Goal: Check status: Check status

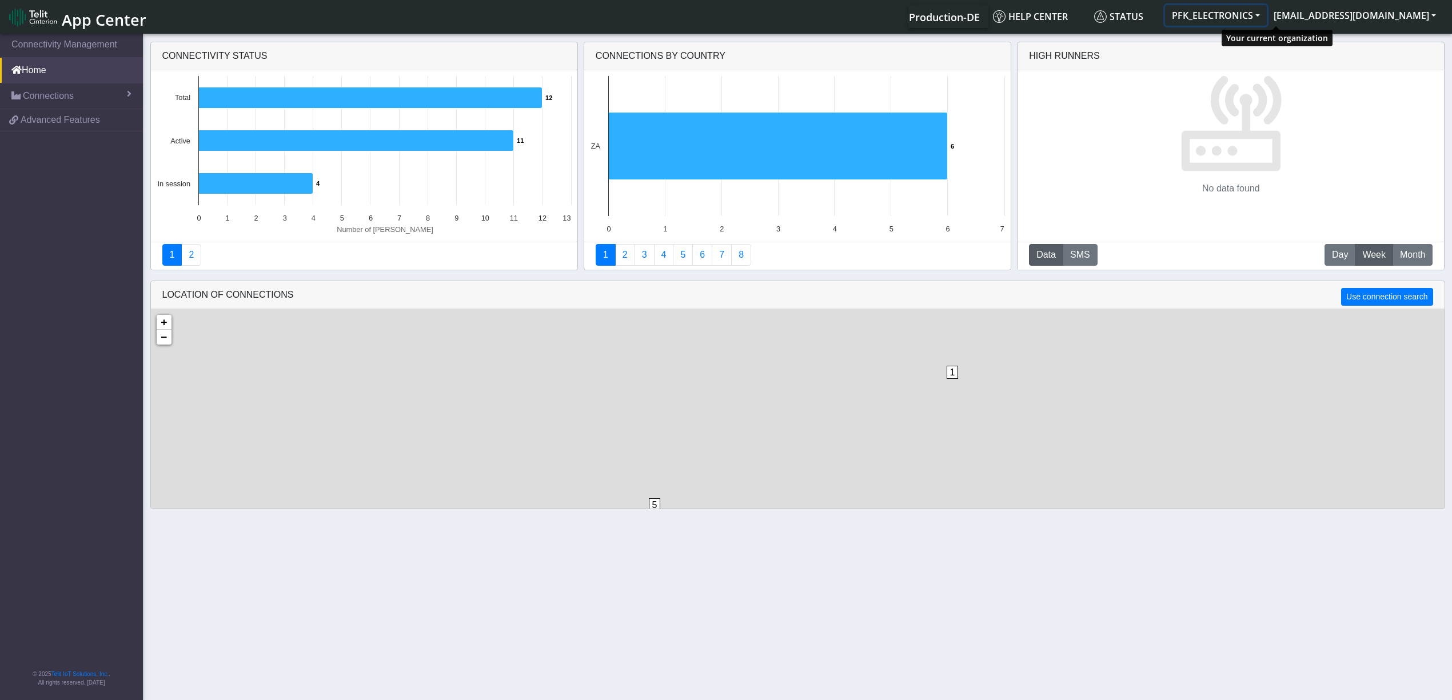
click at [1266, 21] on button "PFK_ELECTRONICS" at bounding box center [1216, 15] width 102 height 21
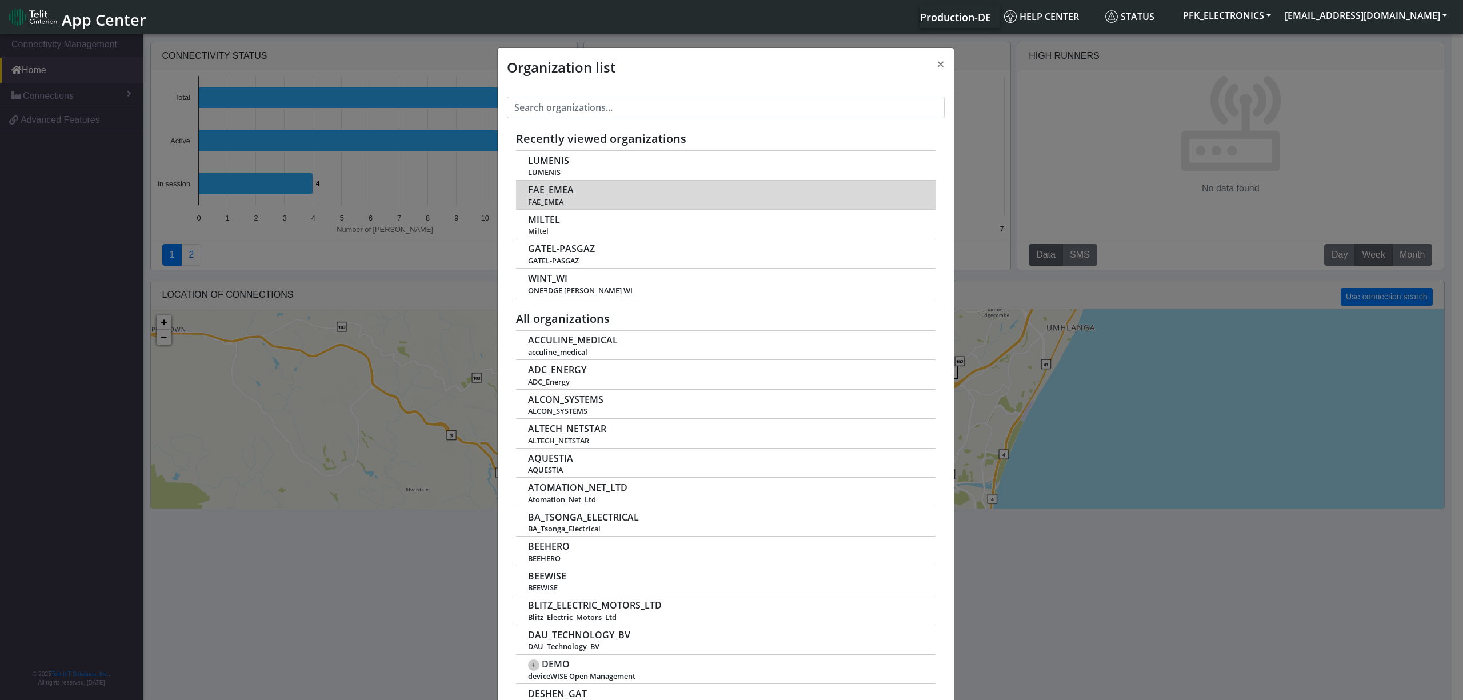
click at [581, 191] on td "FAE_EMEA FAE_EMEA" at bounding box center [725, 195] width 419 height 30
click at [665, 194] on td "FAE_EMEA FAE_EMEA" at bounding box center [725, 195] width 419 height 30
click at [556, 198] on span "FAE_EMEA" at bounding box center [725, 202] width 395 height 9
click at [554, 189] on span "FAE_EMEA" at bounding box center [551, 190] width 46 height 11
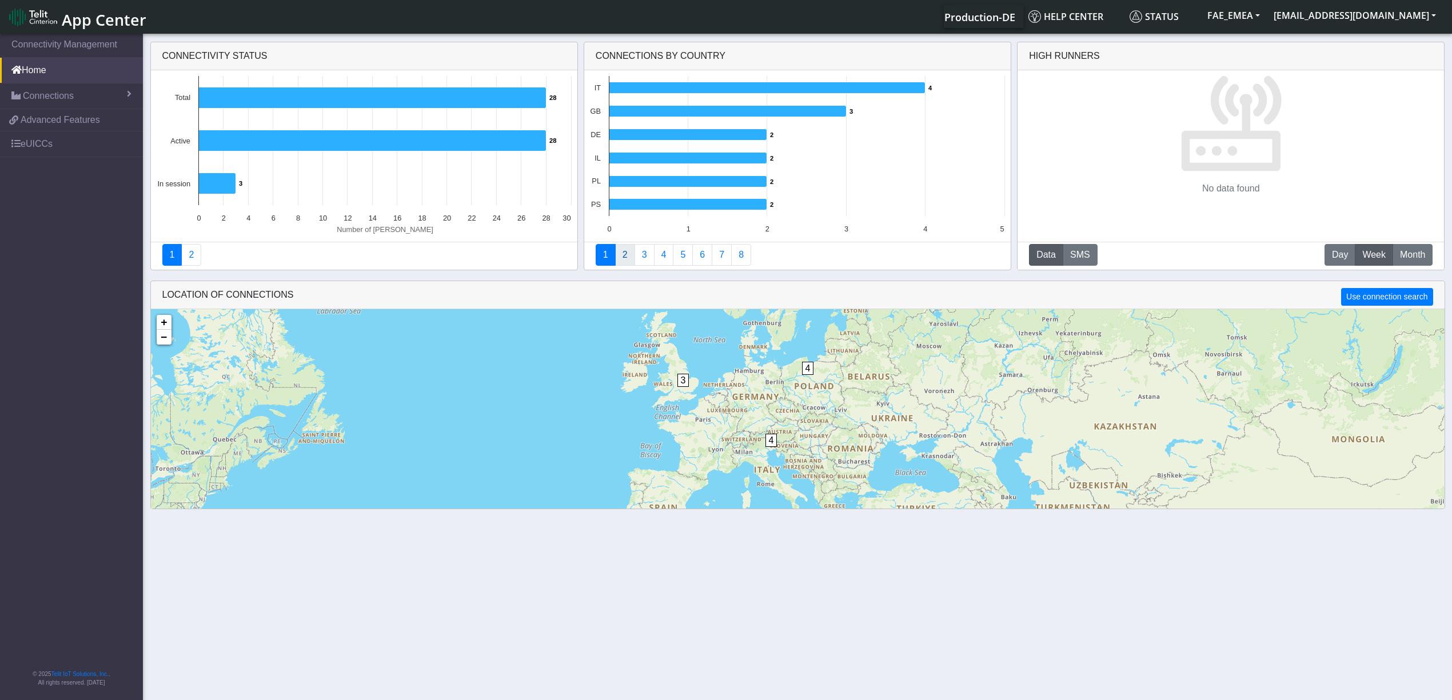
click at [620, 257] on link "2" at bounding box center [625, 255] width 20 height 22
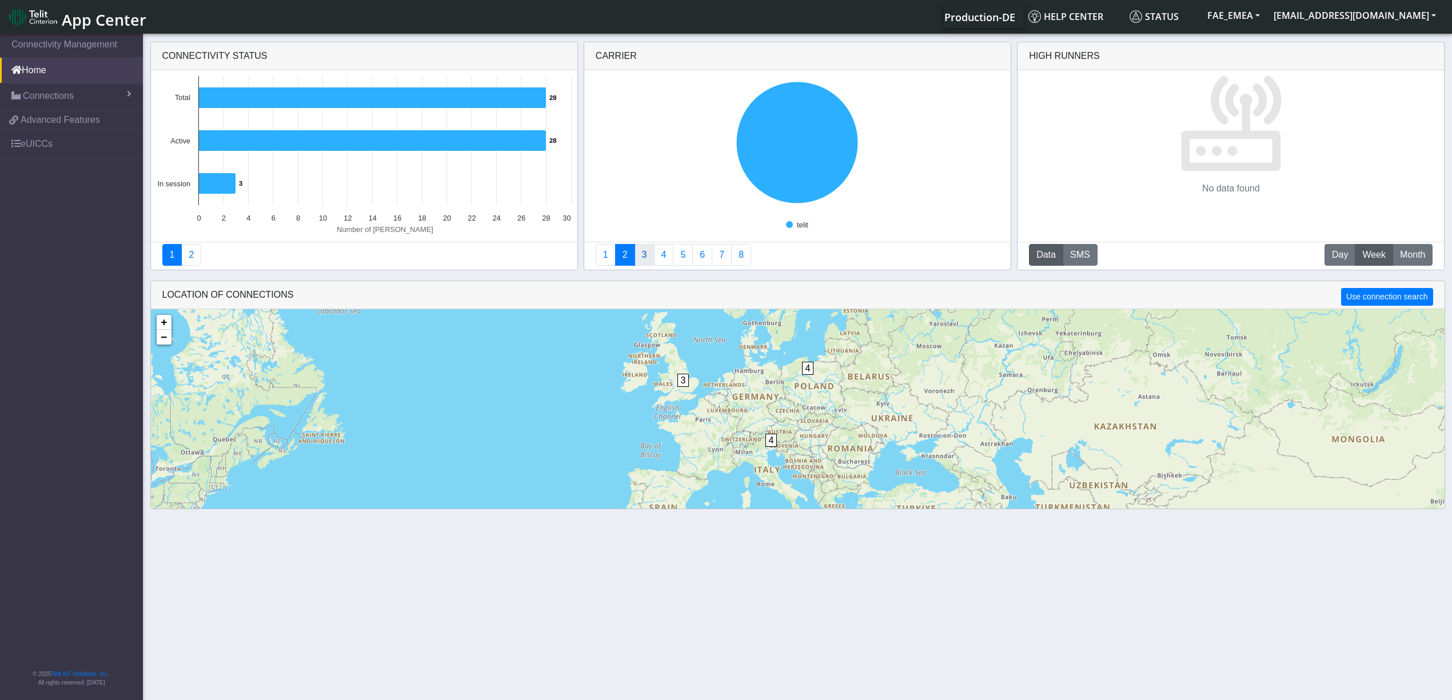
click at [647, 258] on link "3" at bounding box center [644, 255] width 20 height 22
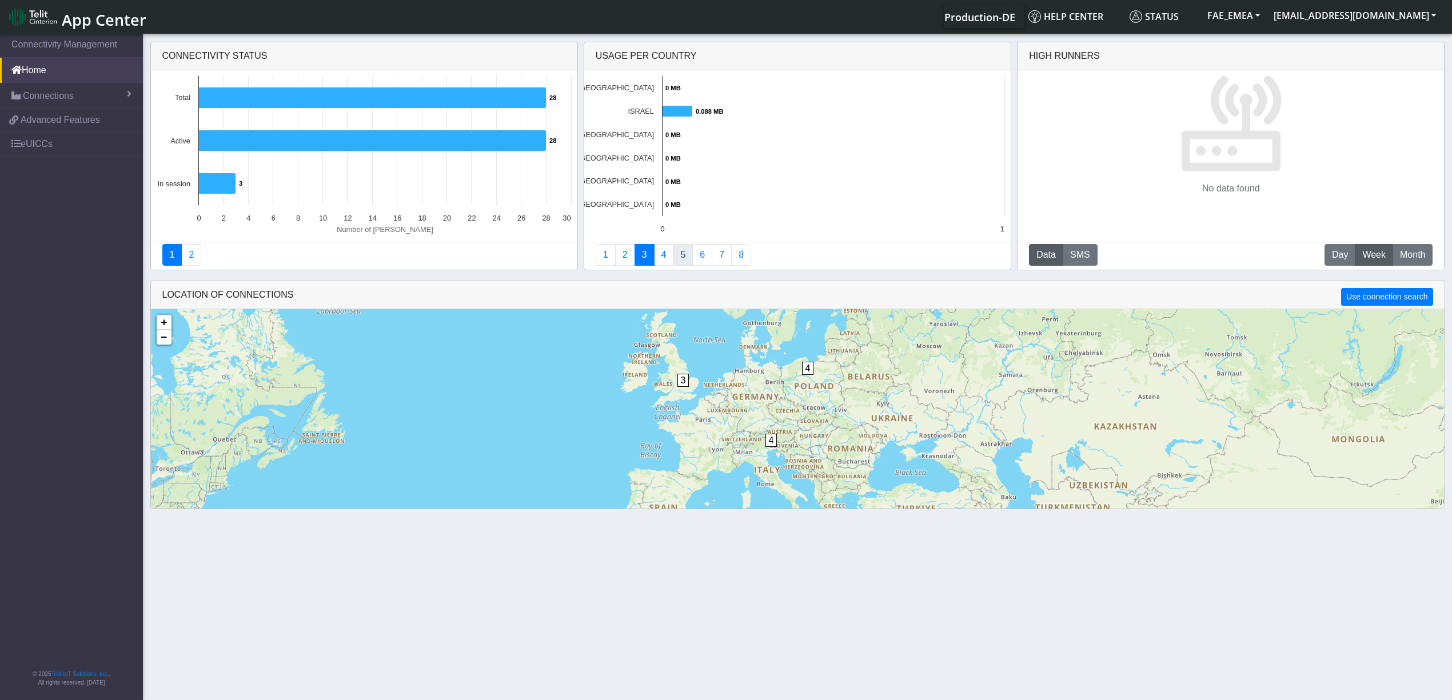
click at [682, 257] on link "5" at bounding box center [683, 255] width 20 height 22
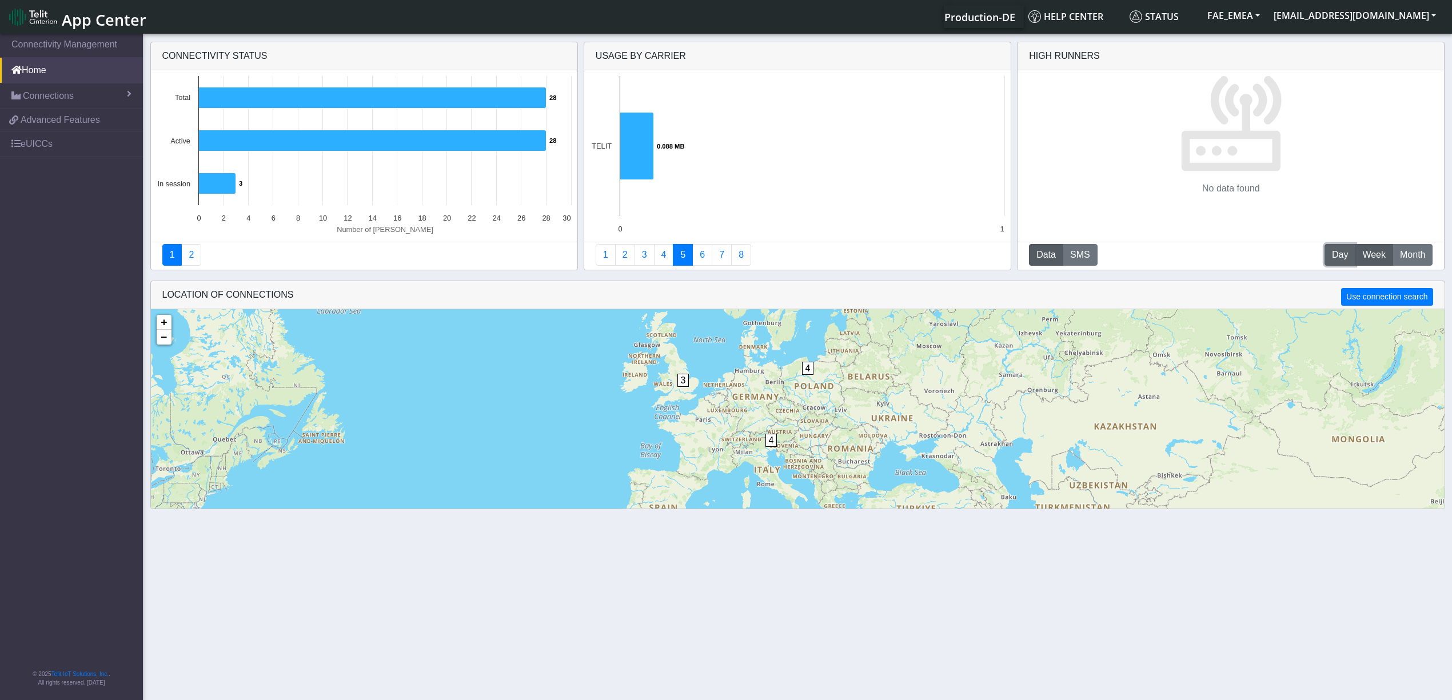
click at [1342, 254] on span "Day" at bounding box center [1340, 255] width 16 height 14
click at [1374, 259] on span "Week" at bounding box center [1373, 255] width 23 height 14
click at [1407, 257] on span "Month" at bounding box center [1412, 255] width 25 height 14
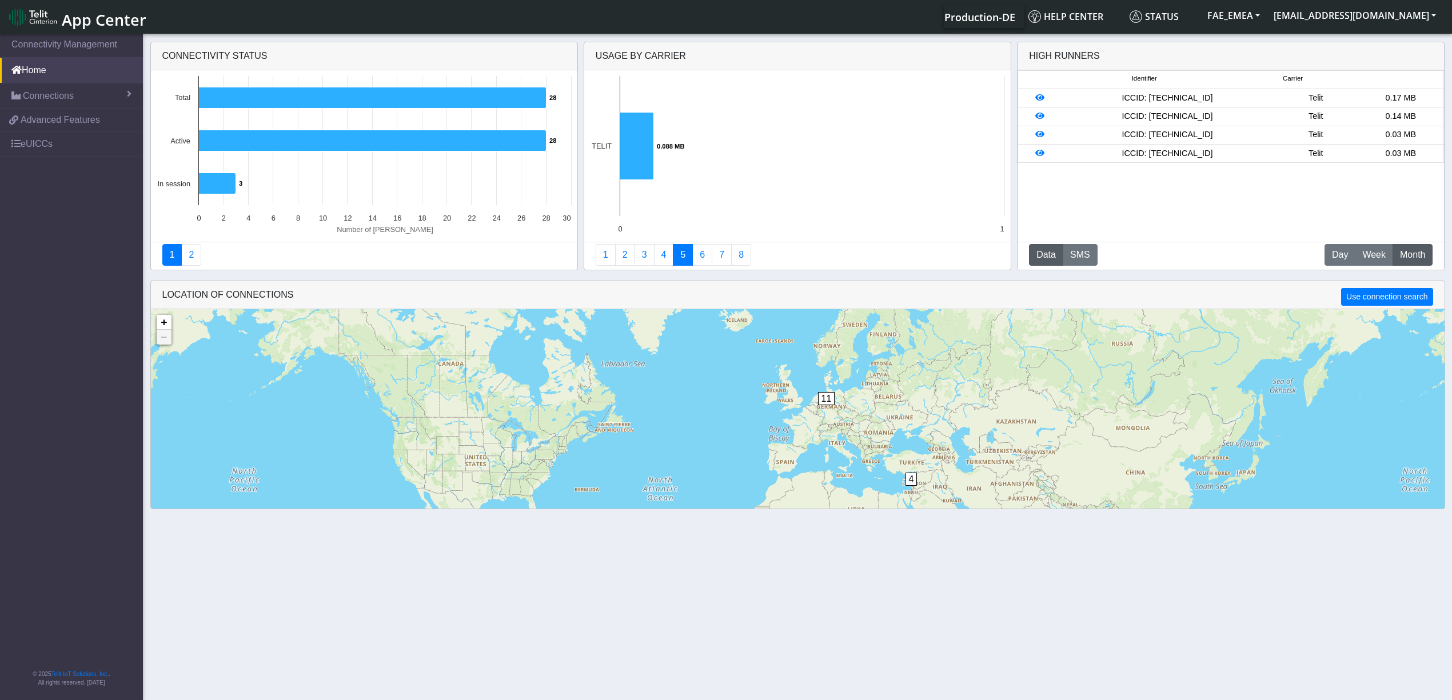
click at [828, 399] on div "4 11 + − ©2025 MapQuest, | Terms" at bounding box center [797, 466] width 1293 height 315
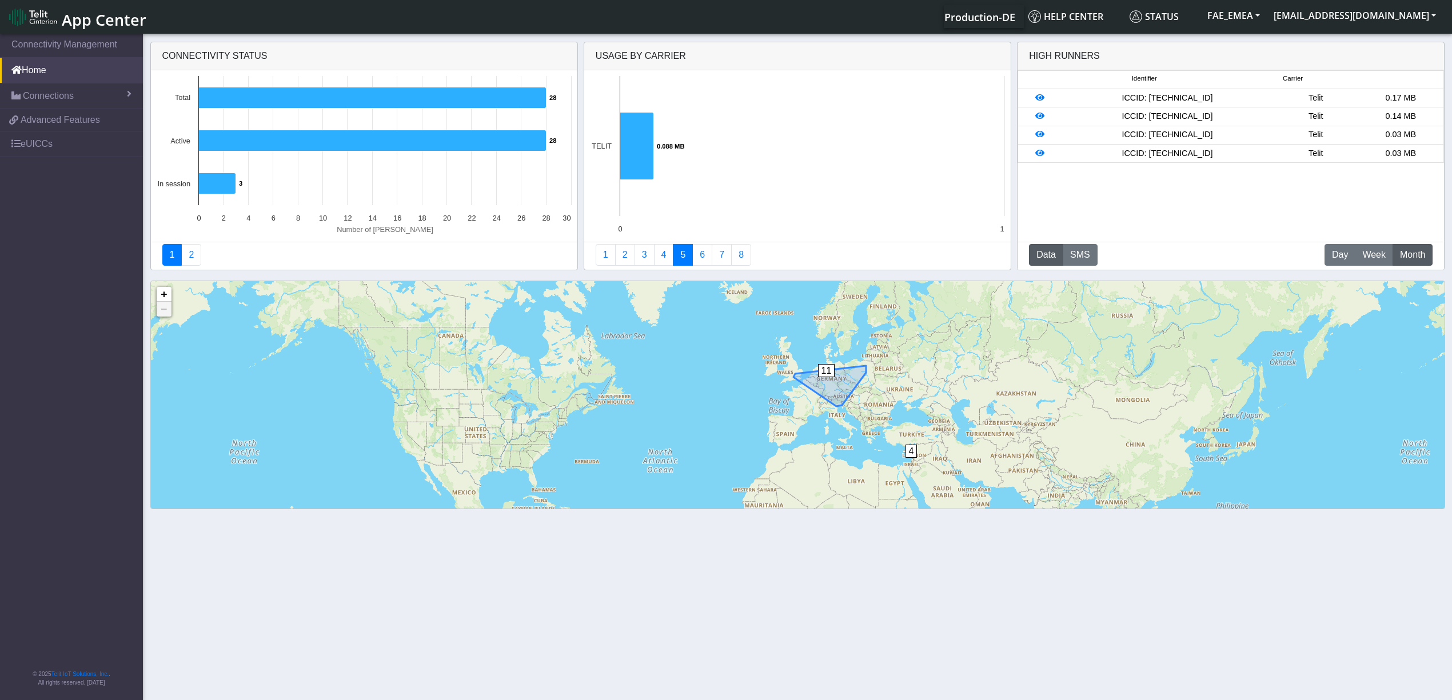
click at [828, 369] on span "11" at bounding box center [826, 370] width 17 height 13
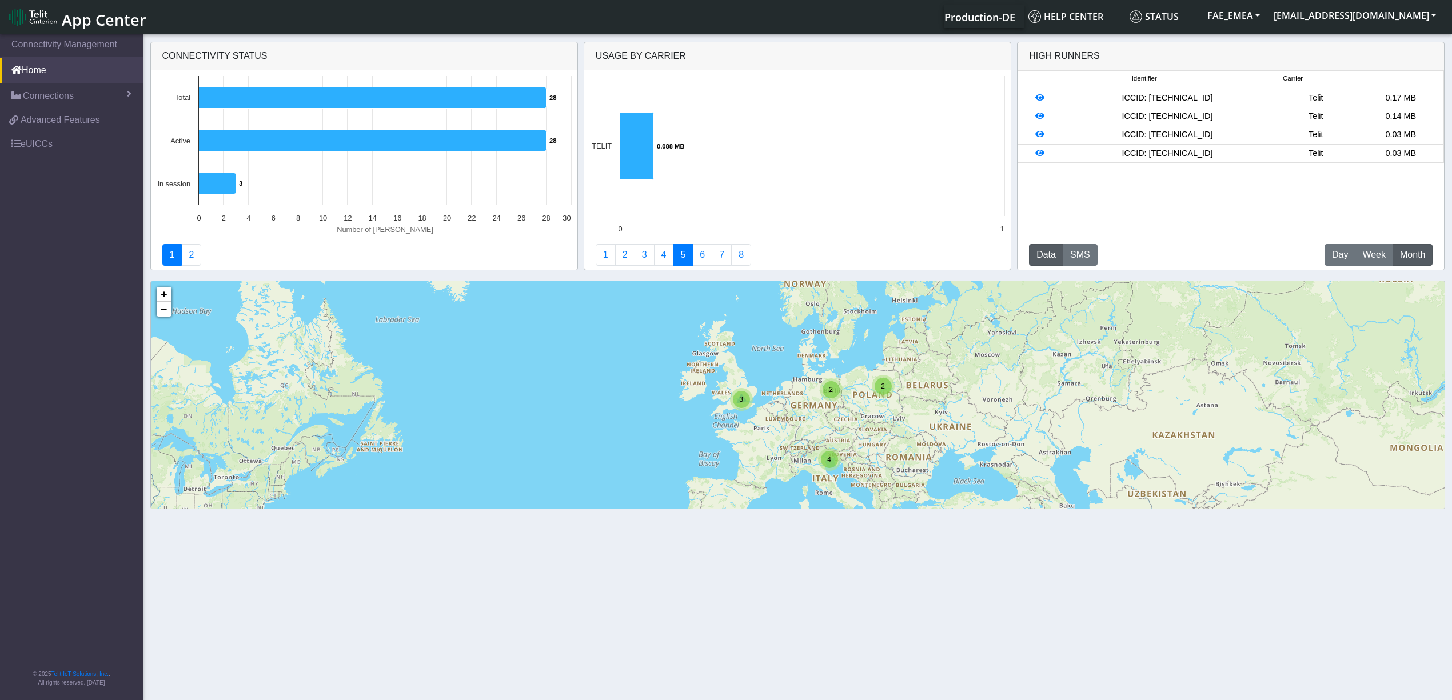
click at [739, 399] on span "3" at bounding box center [741, 399] width 4 height 8
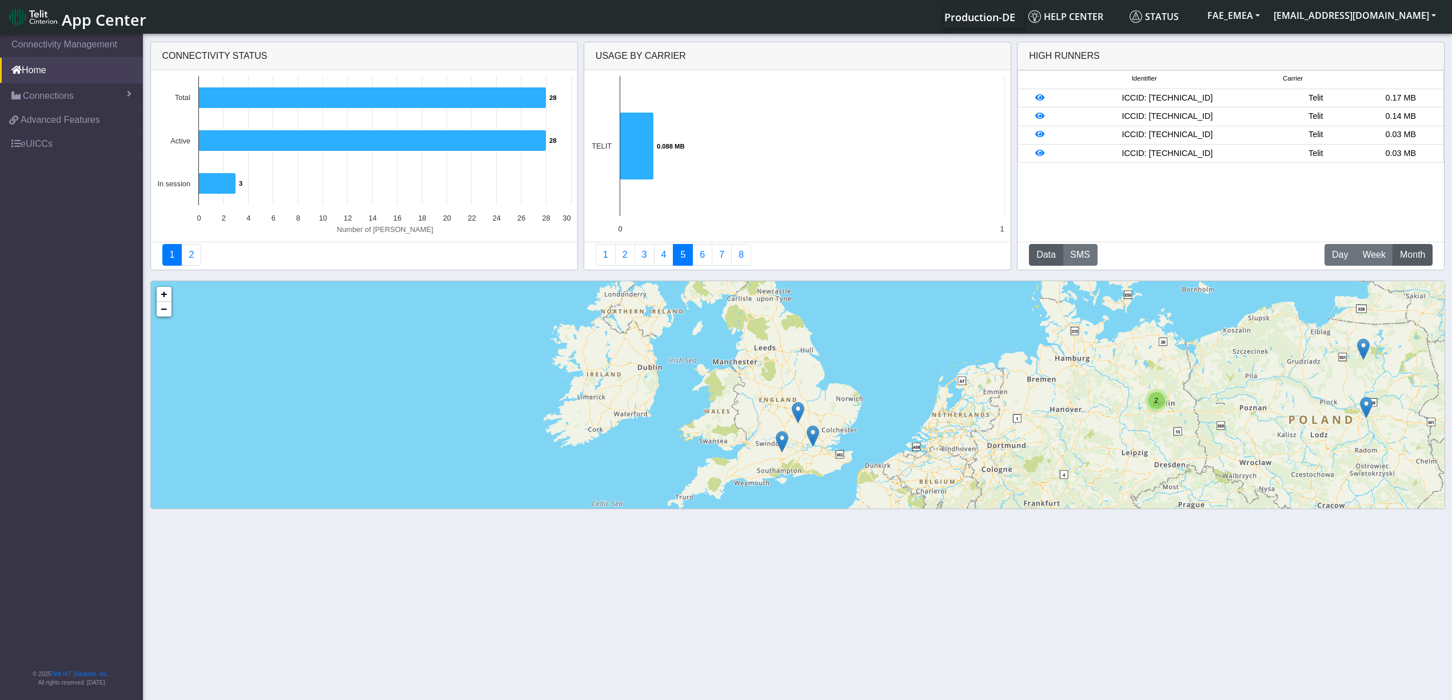
click at [812, 435] on img at bounding box center [812, 436] width 13 height 22
click at [786, 423] on link "Click here" at bounding box center [793, 424] width 30 height 8
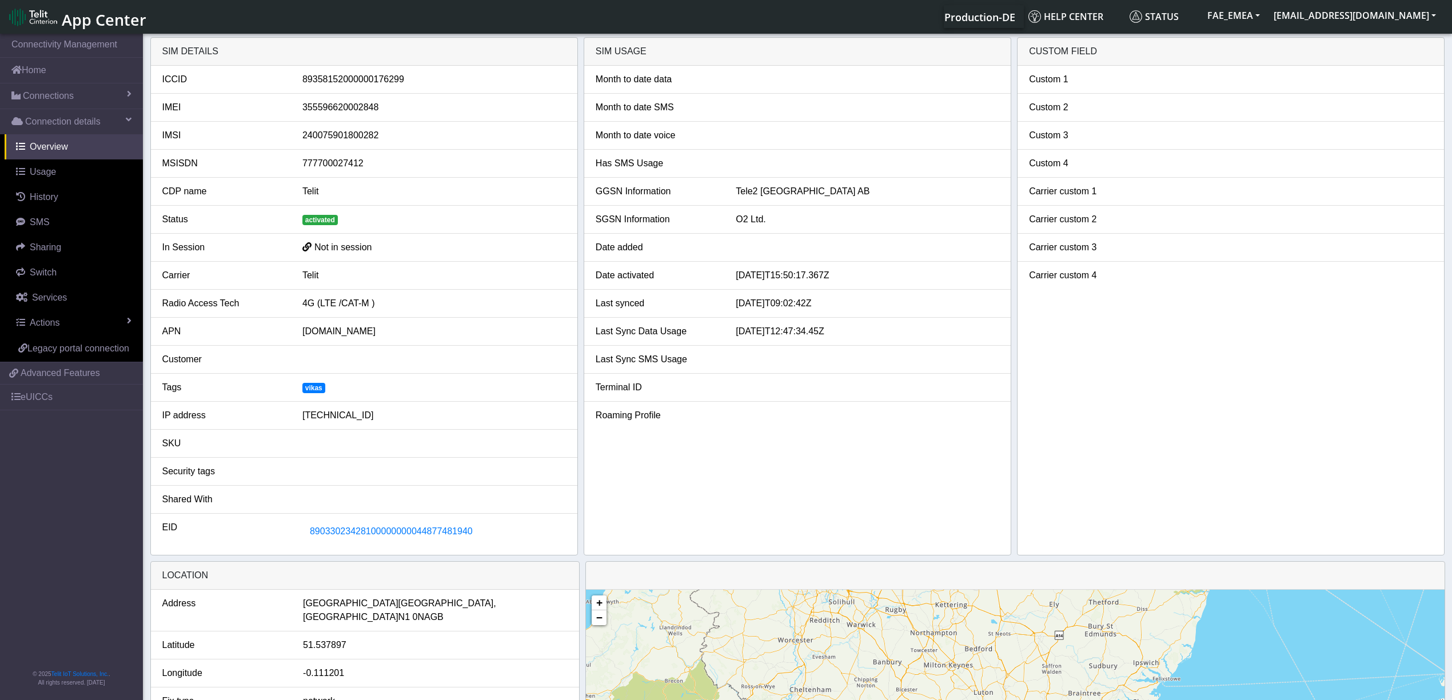
click at [334, 86] on div "89358152000000176299" at bounding box center [434, 80] width 281 height 14
click at [335, 108] on div "355596620002848" at bounding box center [434, 108] width 281 height 14
click at [337, 142] on div "240075901800282" at bounding box center [434, 136] width 281 height 14
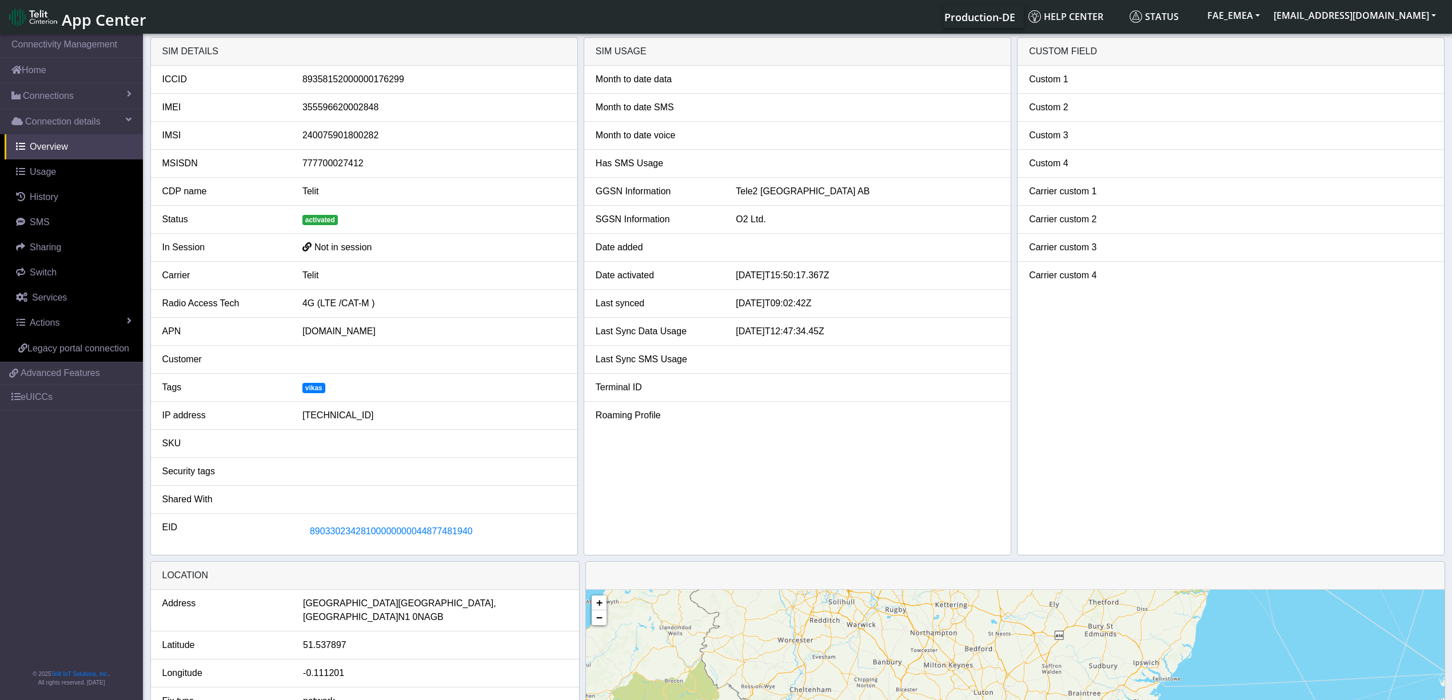
click at [336, 139] on div "240075901800282" at bounding box center [434, 136] width 281 height 14
click at [336, 138] on div "240075901800282" at bounding box center [434, 136] width 281 height 14
click at [336, 135] on div "240075901800282" at bounding box center [434, 136] width 281 height 14
click at [326, 159] on div "777700027412" at bounding box center [434, 164] width 281 height 14
click at [325, 159] on div "777700027412" at bounding box center [434, 164] width 281 height 14
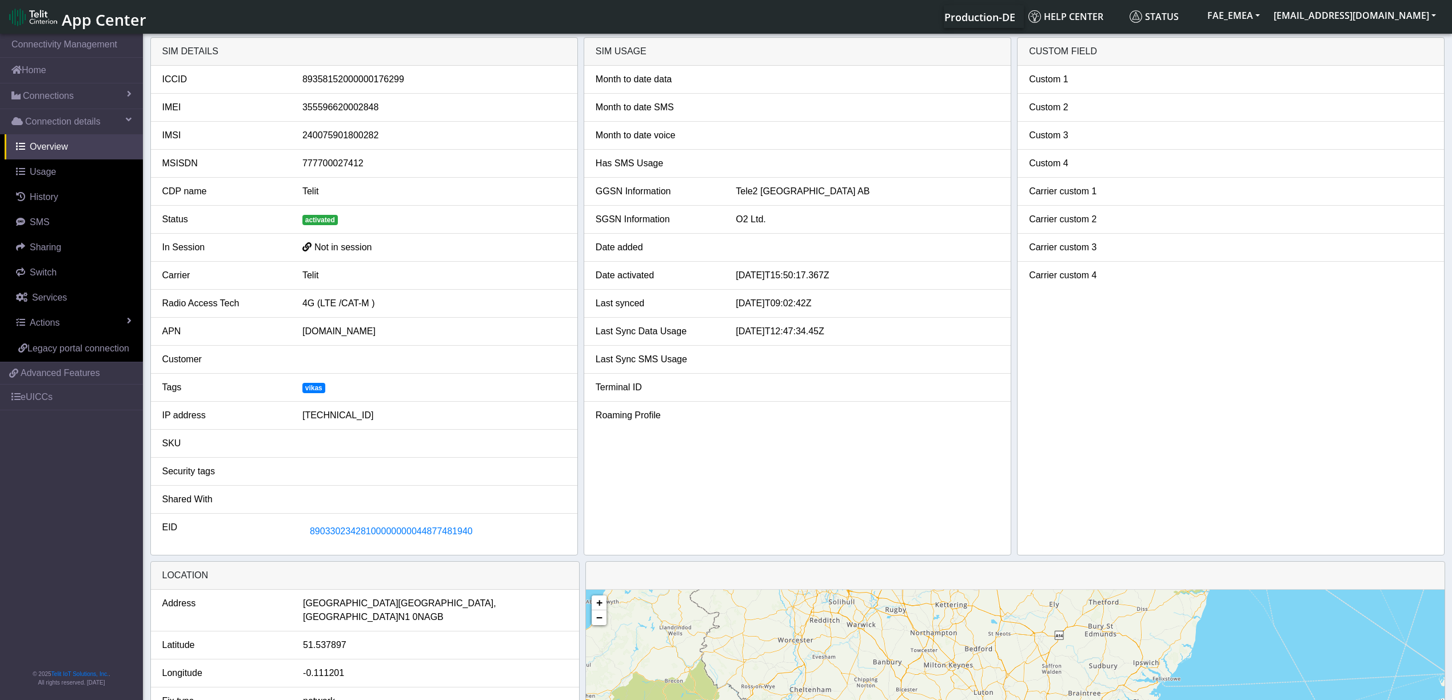
click at [323, 331] on div "nxt23.net" at bounding box center [434, 332] width 281 height 14
click at [312, 305] on div "4G (LTE /CAT-M )" at bounding box center [434, 304] width 281 height 14
click at [313, 300] on div "4G (LTE /CAT-M )" at bounding box center [434, 304] width 281 height 14
click at [314, 300] on div "4G (LTE /CAT-M )" at bounding box center [434, 304] width 281 height 14
click at [312, 277] on div "Telit" at bounding box center [434, 276] width 281 height 14
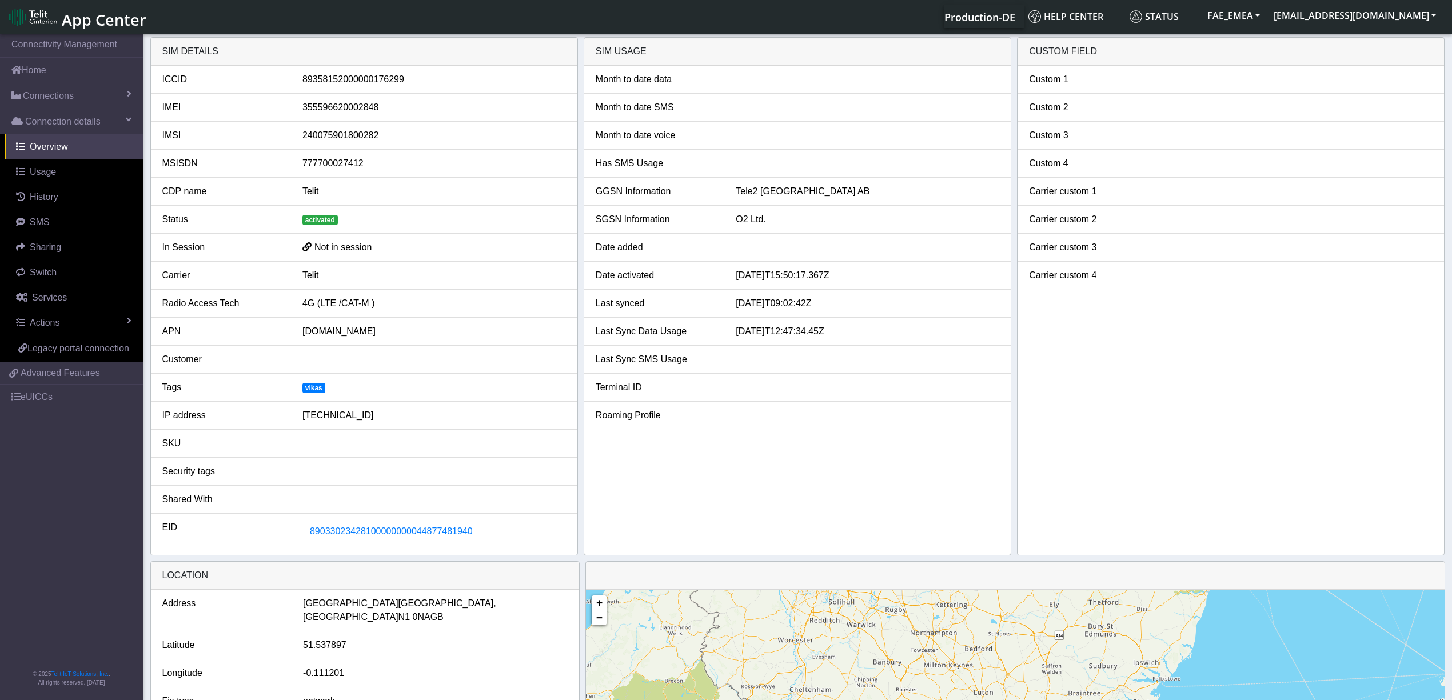
click at [312, 273] on div "Telit" at bounding box center [434, 276] width 281 height 14
click at [775, 195] on div "Tele2 Sverige AB" at bounding box center [867, 192] width 281 height 14
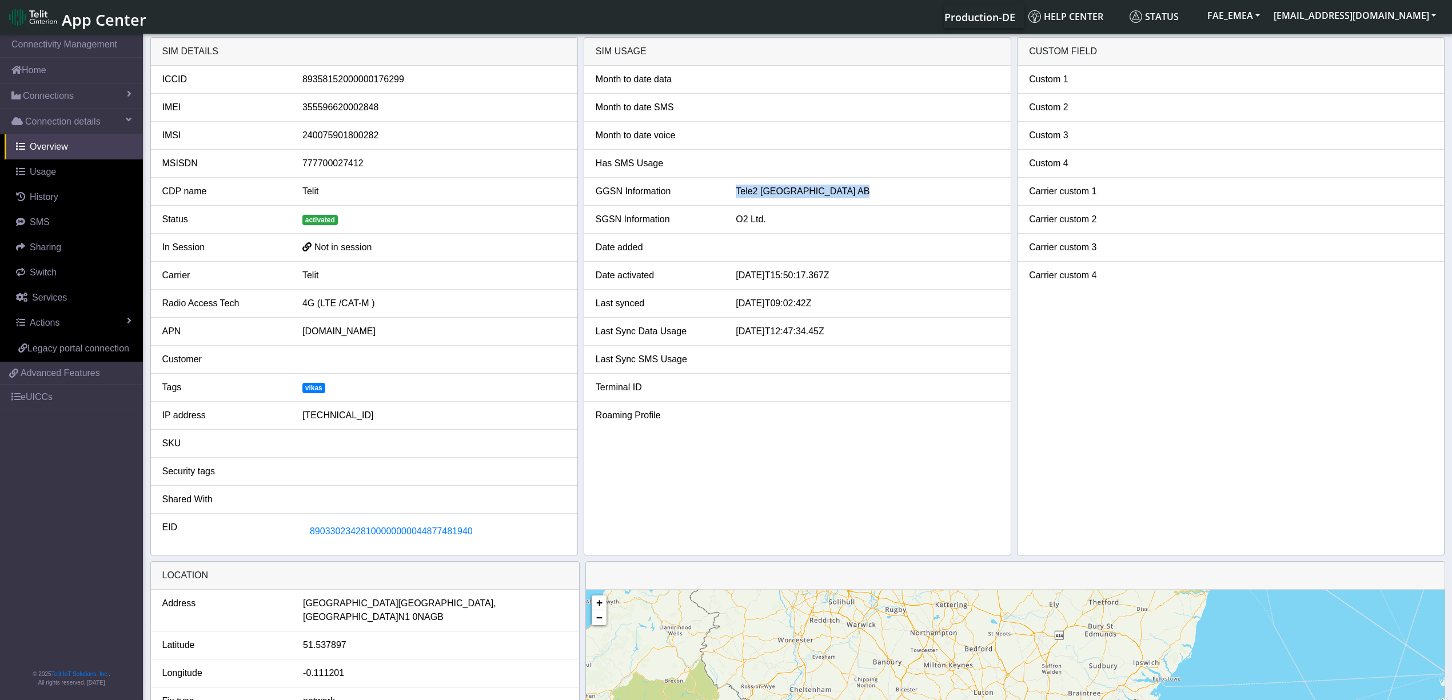
drag, startPoint x: 1030, startPoint y: 51, endPoint x: 1097, endPoint y: 56, distance: 67.6
click at [1097, 56] on div "Custom field" at bounding box center [1230, 52] width 426 height 28
click at [129, 314] on link "Actions" at bounding box center [74, 322] width 138 height 25
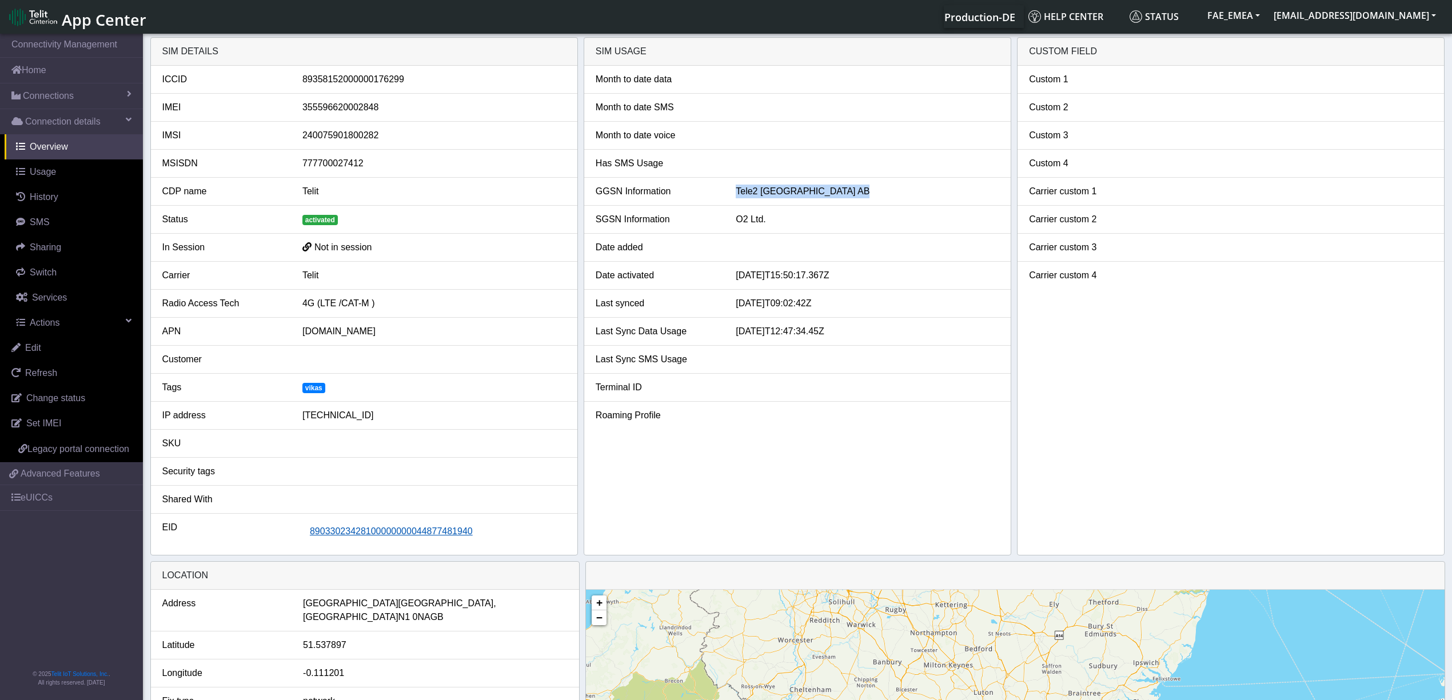
drag, startPoint x: 369, startPoint y: 537, endPoint x: 321, endPoint y: 536, distance: 48.0
click at [321, 536] on span "89033023428100000000044877481940" at bounding box center [391, 531] width 163 height 10
